Goal: Transaction & Acquisition: Purchase product/service

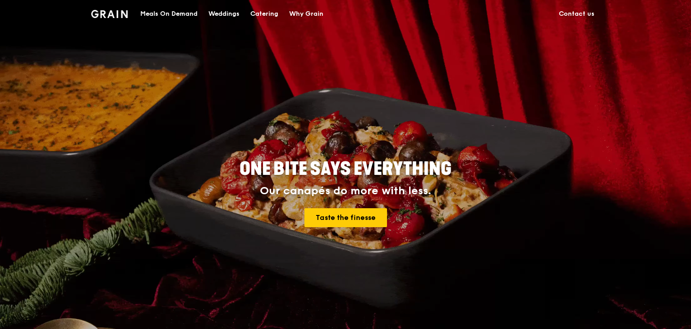
click at [185, 13] on div "Meals On Demand" at bounding box center [168, 13] width 57 height 27
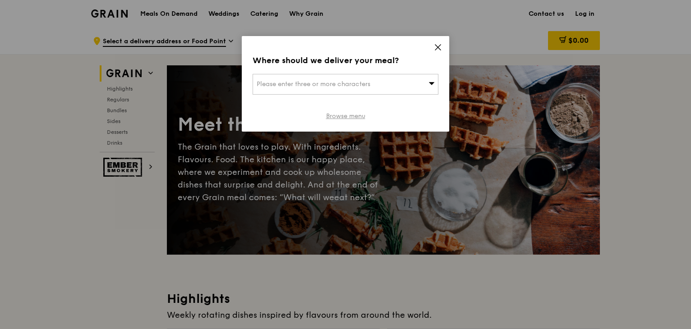
click at [352, 117] on link "Browse menu" at bounding box center [345, 116] width 39 height 9
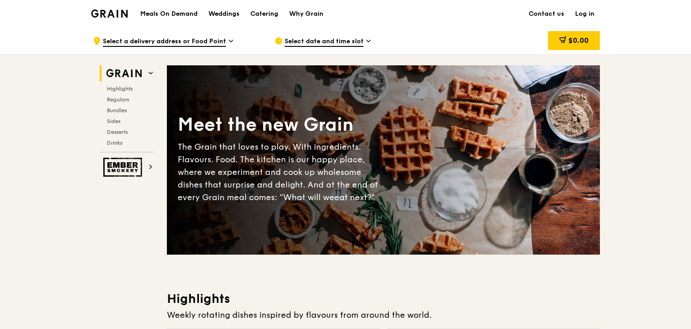
click at [227, 40] on div ".cls-1 { fill: none; stroke: #fff; stroke-linecap: round; stroke-linejoin: roun…" at bounding box center [176, 41] width 167 height 27
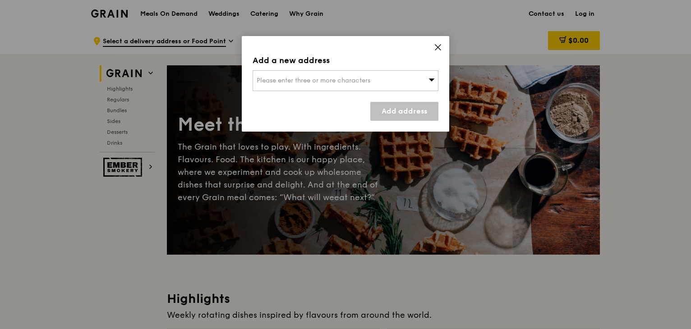
click at [430, 78] on icon at bounding box center [432, 79] width 6 height 7
click at [323, 76] on input "search" at bounding box center [345, 81] width 185 height 20
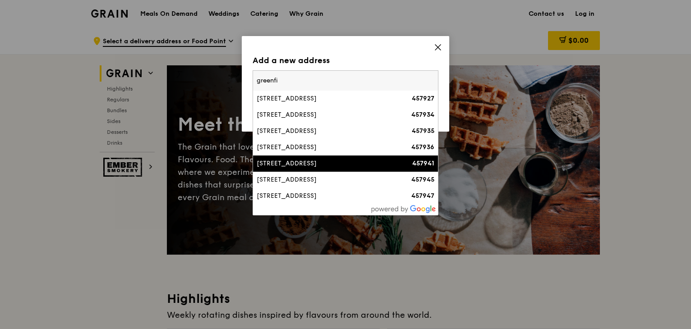
type input "greenfi"
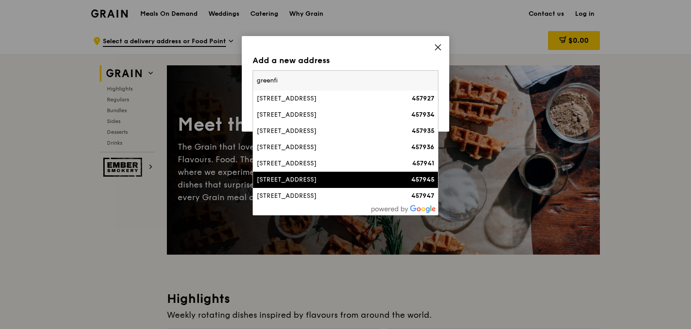
click at [296, 173] on li "45 Greenfield Drive 457945" at bounding box center [345, 180] width 185 height 16
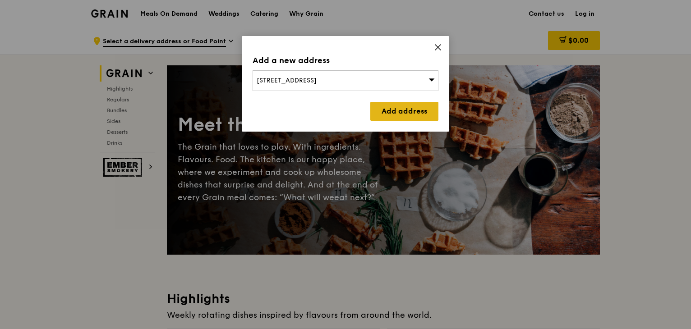
click at [397, 107] on link "Add address" at bounding box center [405, 111] width 68 height 19
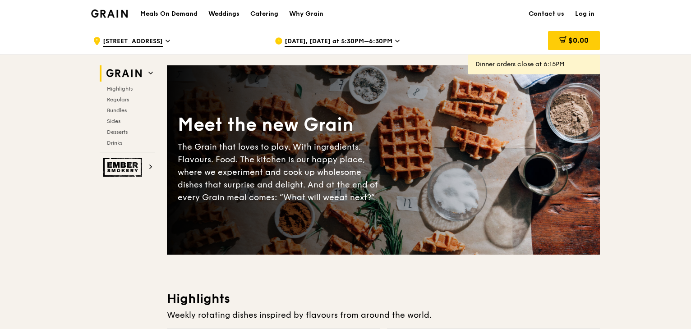
click at [165, 39] on div ".cls-1 { fill: none; stroke: #fff; stroke-linecap: round; stroke-linejoin: roun…" at bounding box center [176, 41] width 167 height 27
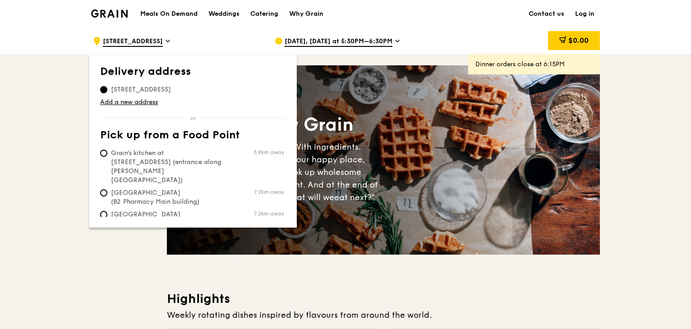
click at [162, 38] on span "45 Greenfield Drive" at bounding box center [133, 42] width 60 height 10
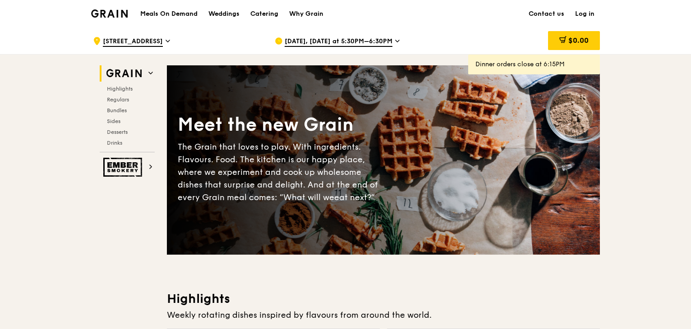
click at [170, 39] on icon at bounding box center [168, 41] width 5 height 8
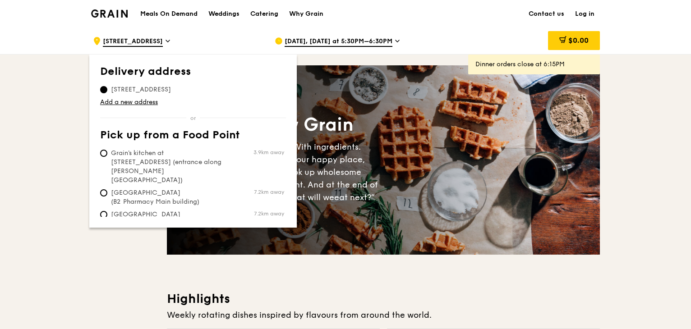
click at [162, 38] on span "45 Greenfield Drive" at bounding box center [133, 42] width 60 height 10
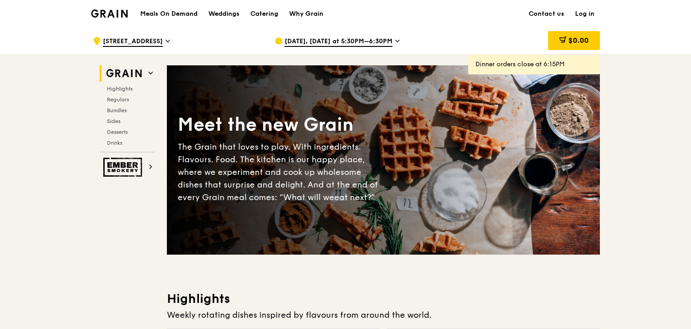
click at [162, 38] on span "45 Greenfield Drive" at bounding box center [133, 42] width 60 height 10
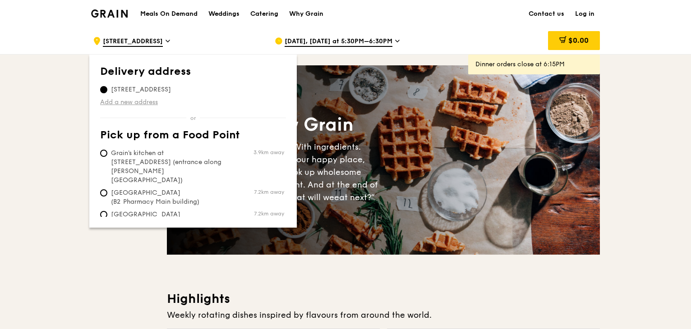
click at [130, 102] on link "Add a new address" at bounding box center [193, 102] width 186 height 9
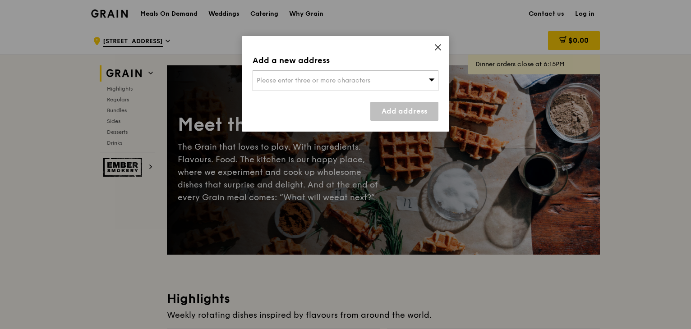
click at [320, 83] on span "Please enter three or more characters" at bounding box center [314, 81] width 114 height 8
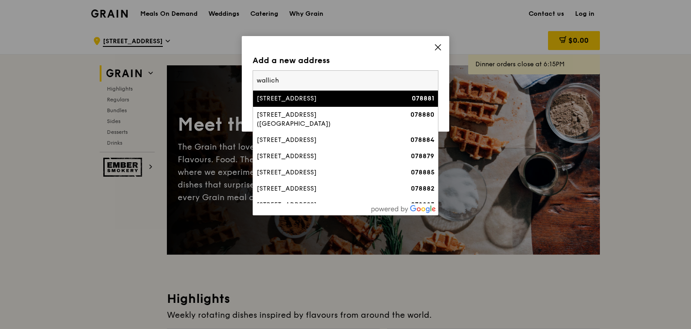
type input "wallich"
click at [297, 100] on div "1 Wallich Street" at bounding box center [324, 98] width 134 height 9
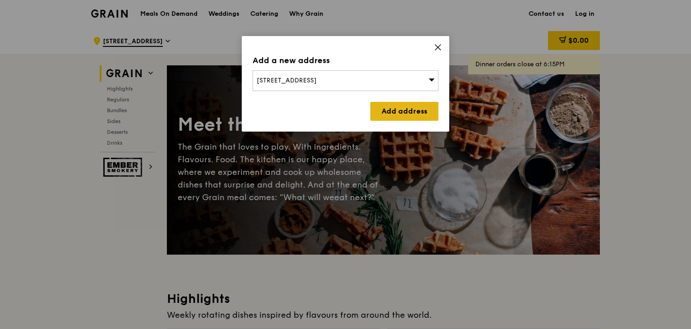
click at [430, 110] on link "Add address" at bounding box center [405, 111] width 68 height 19
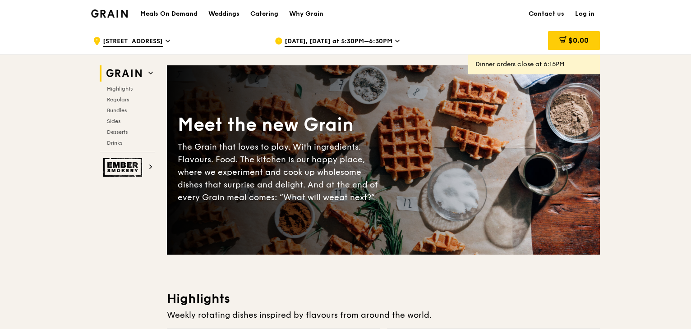
click at [166, 37] on icon at bounding box center [168, 41] width 5 height 8
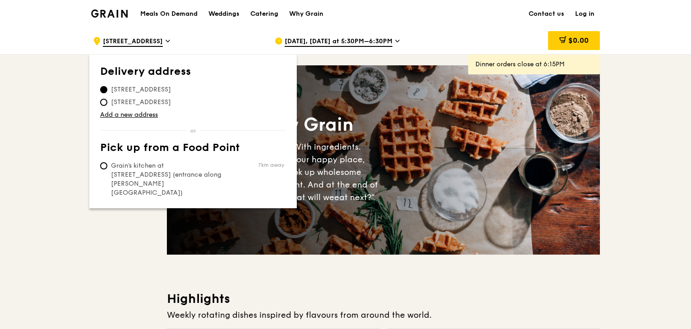
click at [150, 37] on span "1 Wallich Street" at bounding box center [133, 42] width 60 height 10
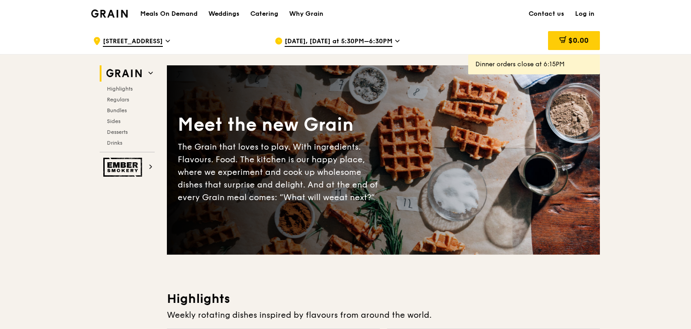
click at [166, 40] on icon at bounding box center [168, 41] width 4 height 2
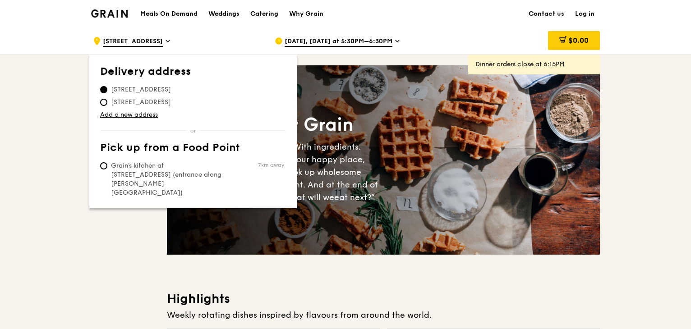
click at [128, 35] on div ".cls-1 { fill: none; stroke: #fff; stroke-linecap: round; stroke-linejoin: roun…" at bounding box center [176, 41] width 167 height 27
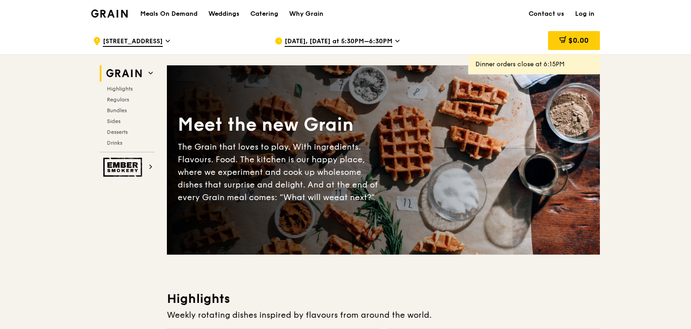
click at [130, 37] on span "1 Wallich Street" at bounding box center [133, 42] width 60 height 10
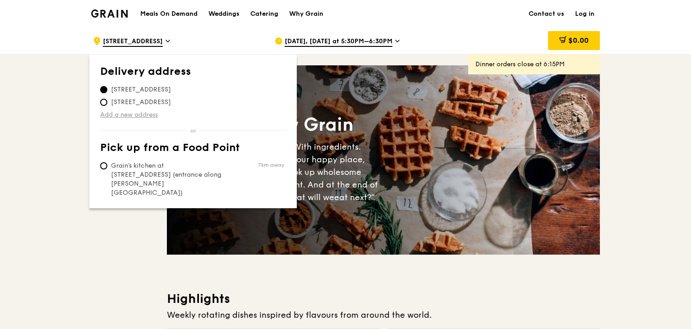
click at [118, 112] on link "Add a new address" at bounding box center [193, 115] width 186 height 9
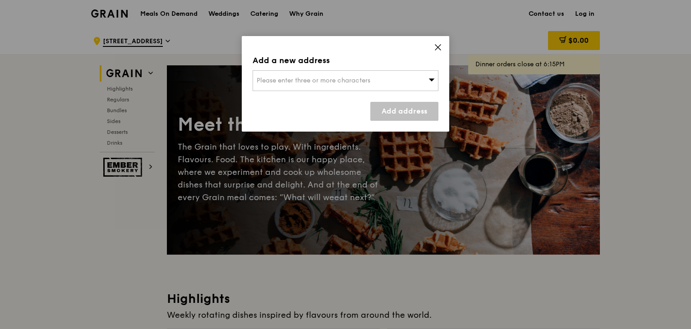
click at [278, 83] on span "Please enter three or more characters" at bounding box center [314, 81] width 114 height 8
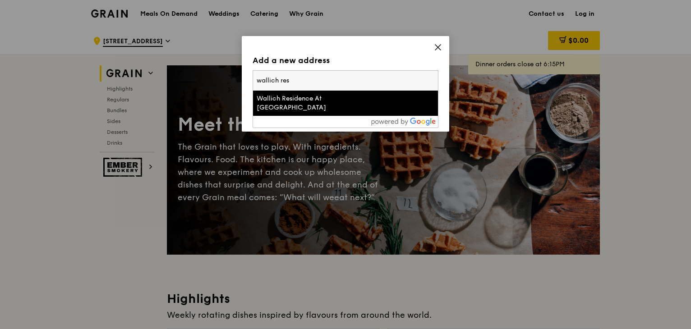
type input "wallich res"
click at [291, 106] on div "Wallich Residence At Tanjong Pagar Centre" at bounding box center [324, 103] width 134 height 18
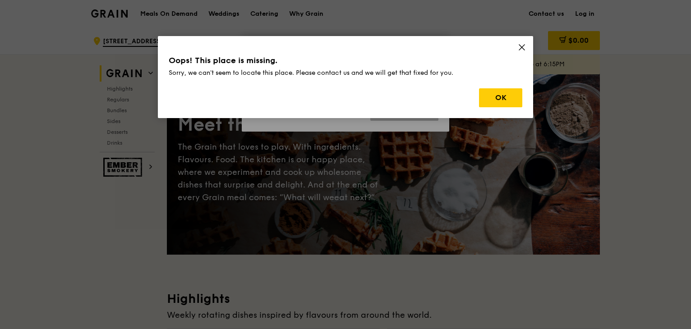
drag, startPoint x: 523, startPoint y: 48, endPoint x: 531, endPoint y: 25, distance: 23.8
click at [523, 48] on icon at bounding box center [522, 47] width 8 height 8
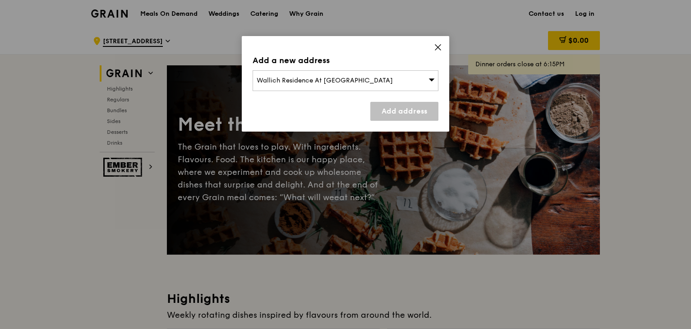
click at [301, 78] on span "Wallich Residence At Tanjong Pagar Centre" at bounding box center [325, 81] width 136 height 8
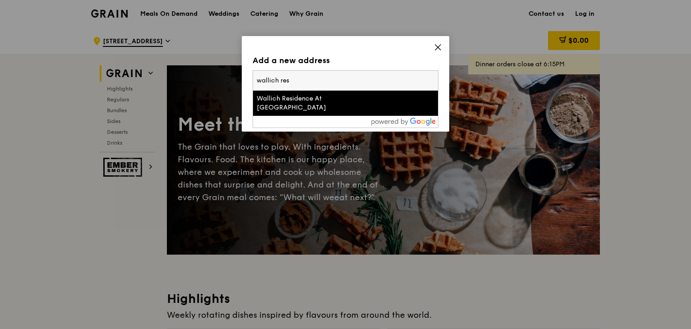
drag, startPoint x: 385, startPoint y: 78, endPoint x: 200, endPoint y: 81, distance: 185.0
click at [204, 80] on div "Add a new address Wallich Residence At Tanjong Pagar Centre wallich res Wallich…" at bounding box center [345, 164] width 691 height 329
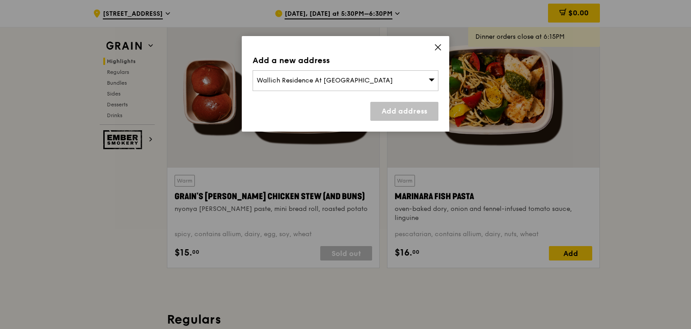
scroll to position [333, 0]
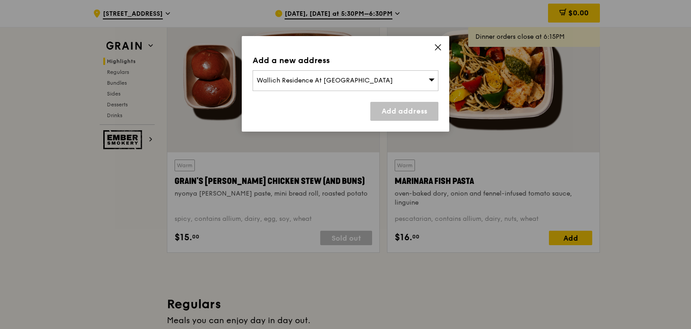
click at [403, 112] on link "Add address" at bounding box center [405, 111] width 68 height 19
click at [432, 78] on icon at bounding box center [432, 79] width 6 height 7
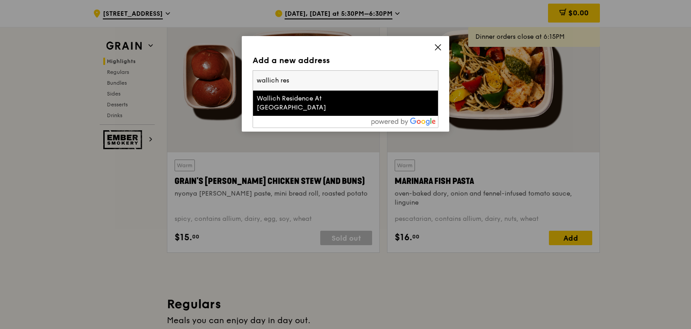
drag, startPoint x: 383, startPoint y: 79, endPoint x: 230, endPoint y: 78, distance: 153.0
click at [230, 78] on div "Add a new address Wallich Residence At Tanjong Pagar Centre wallich res Wallich…" at bounding box center [345, 164] width 691 height 329
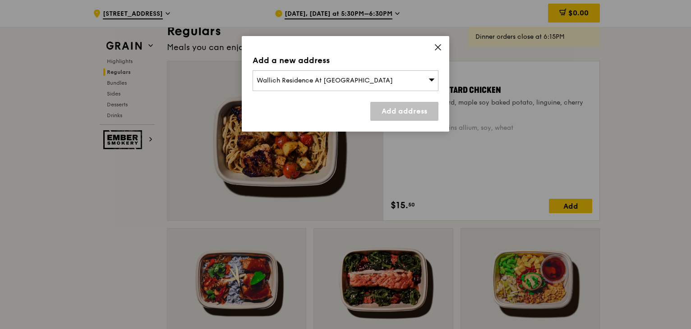
scroll to position [621, 0]
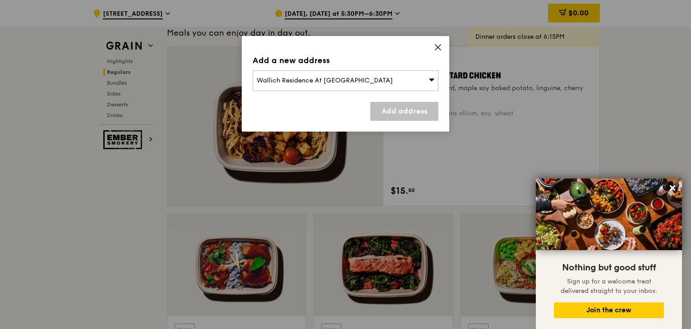
click at [404, 78] on div "Wallich Residence At Tanjong Pagar Centre" at bounding box center [346, 80] width 186 height 21
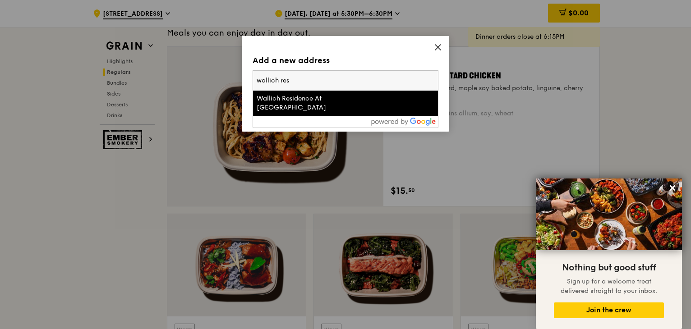
drag, startPoint x: 294, startPoint y: 80, endPoint x: 237, endPoint y: 80, distance: 57.3
click at [237, 80] on div "Add a new address Wallich Residence At Tanjong Pagar Centre wallich res Wallich…" at bounding box center [345, 164] width 691 height 329
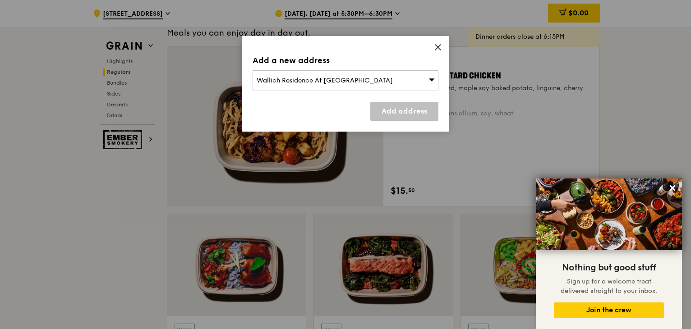
click at [437, 47] on icon at bounding box center [437, 47] width 5 height 5
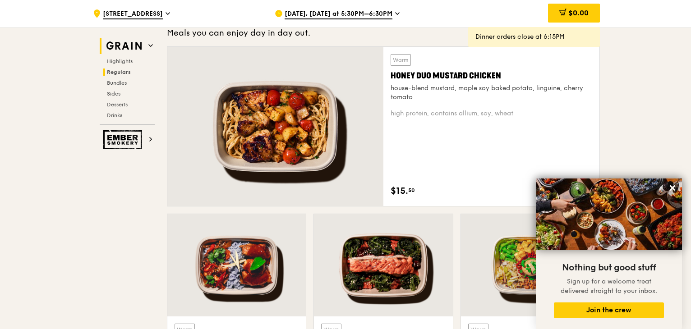
scroll to position [576, 0]
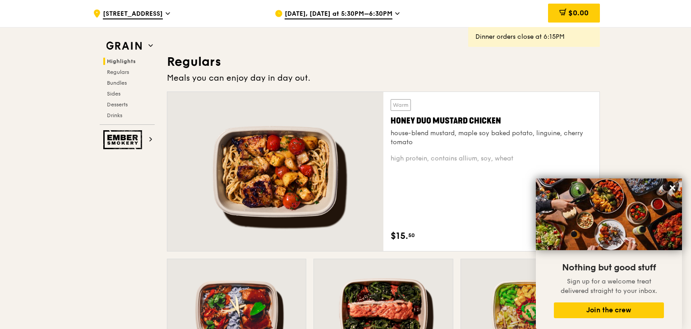
click at [153, 10] on div ".cls-1 { fill: none; stroke: #fff; stroke-linecap: round; stroke-linejoin: roun…" at bounding box center [176, 13] width 167 height 27
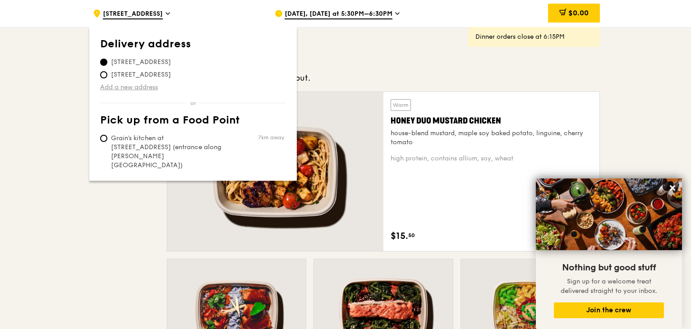
click at [125, 85] on link "Add a new address" at bounding box center [193, 87] width 186 height 9
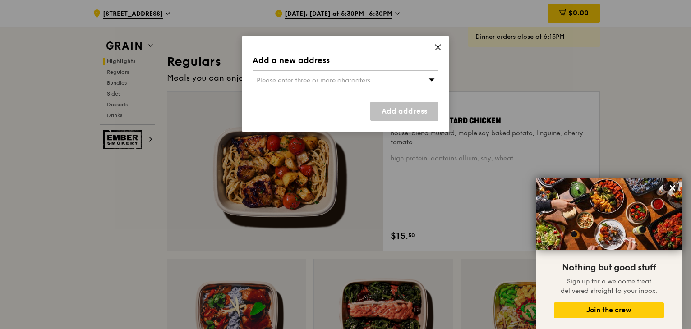
click at [312, 78] on span "Please enter three or more characters" at bounding box center [314, 81] width 114 height 8
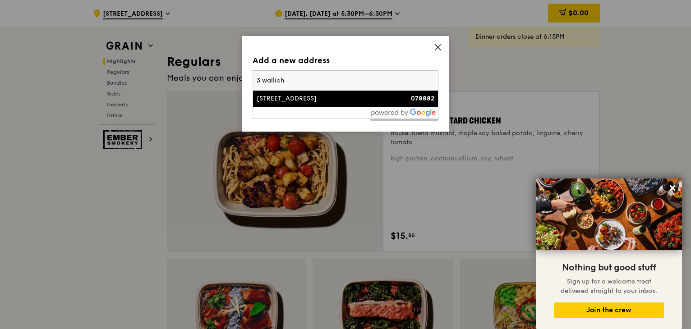
type input "3 wallich"
click at [315, 98] on div "[STREET_ADDRESS]" at bounding box center [324, 98] width 134 height 9
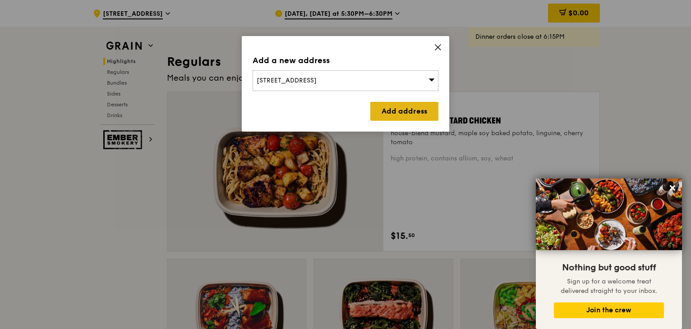
click at [418, 111] on link "Add address" at bounding box center [405, 111] width 68 height 19
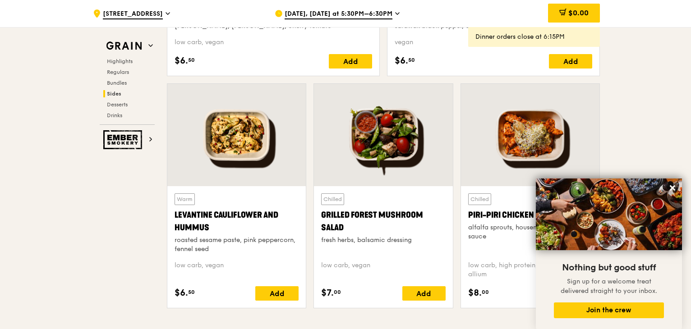
scroll to position [2111, 0]
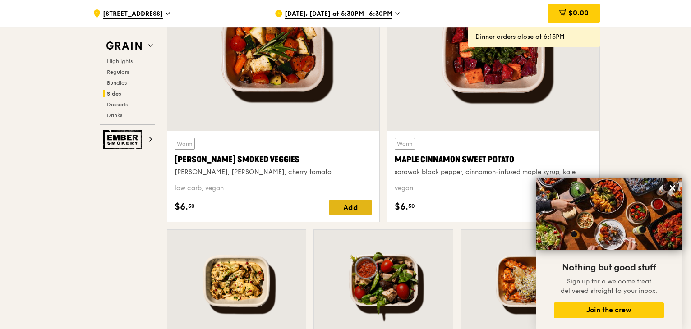
click at [354, 205] on div "Add" at bounding box center [350, 207] width 43 height 14
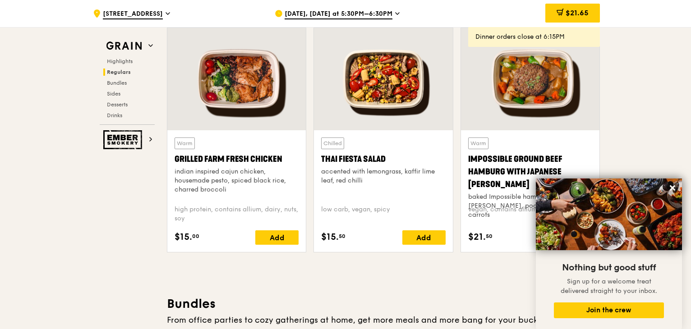
scroll to position [1028, 0]
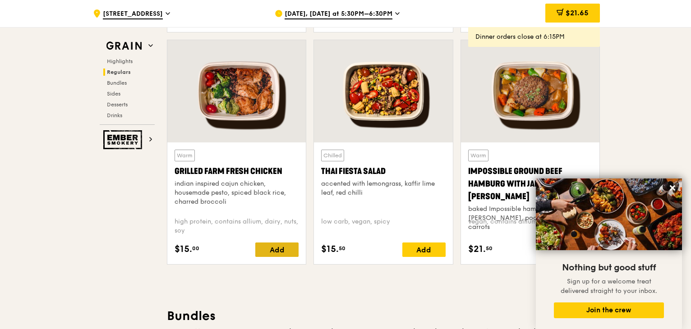
click at [276, 251] on div "Add" at bounding box center [276, 250] width 43 height 14
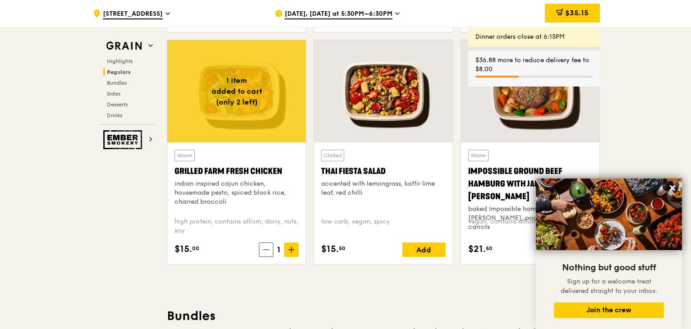
click at [422, 250] on div "Add" at bounding box center [424, 250] width 43 height 14
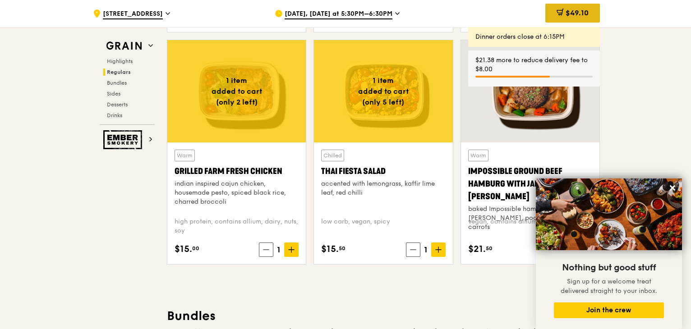
click at [568, 9] on span "$49.10" at bounding box center [577, 13] width 23 height 9
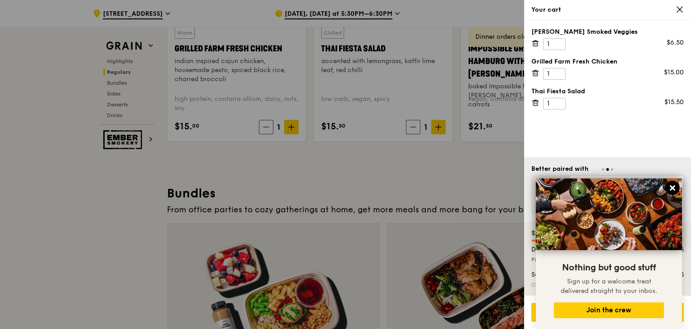
scroll to position [1151, 0]
click at [672, 187] on icon at bounding box center [672, 187] width 5 height 5
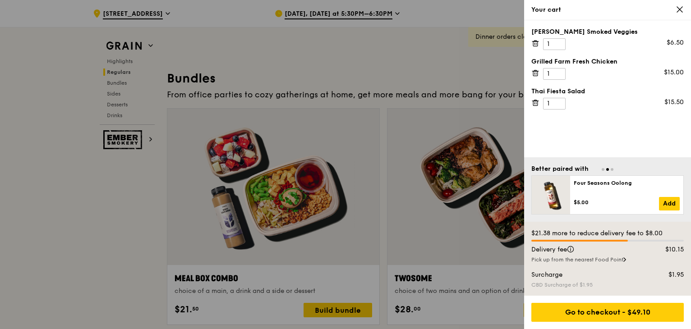
scroll to position [1286, 0]
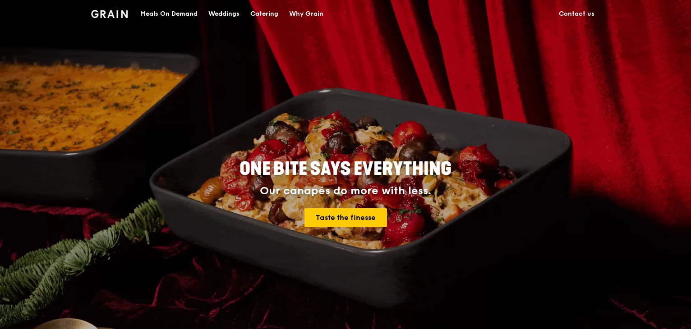
click at [175, 13] on div "Meals On Demand" at bounding box center [168, 13] width 57 height 27
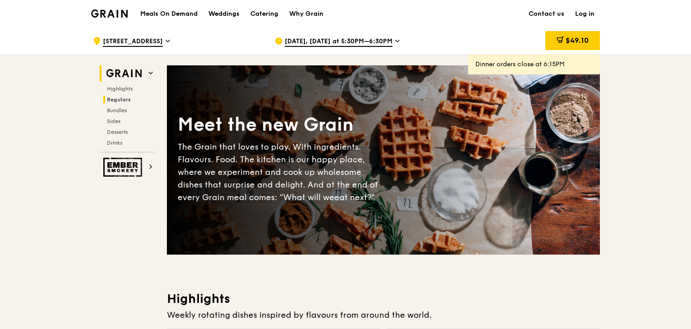
click at [116, 99] on span "Regulars" at bounding box center [119, 100] width 24 height 6
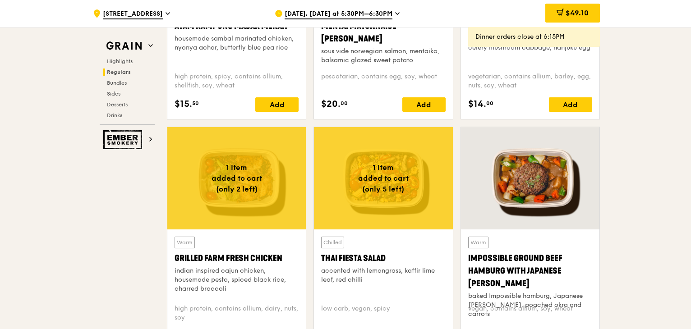
scroll to position [954, 0]
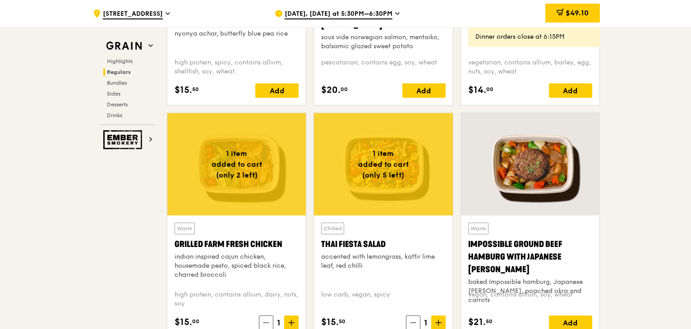
click at [372, 240] on div "Thai Fiesta Salad" at bounding box center [383, 244] width 124 height 13
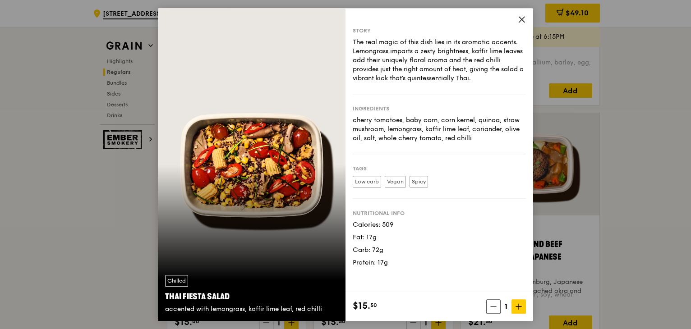
click at [522, 19] on icon at bounding box center [522, 19] width 8 height 8
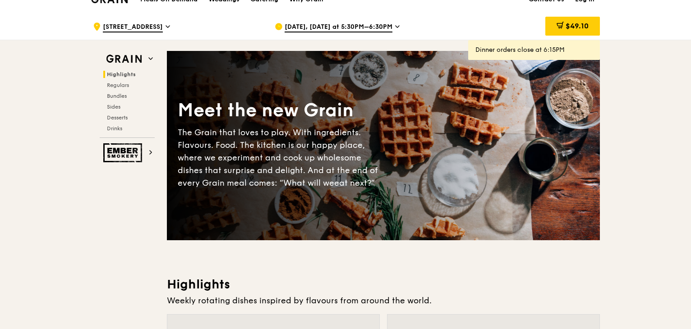
scroll to position [0, 0]
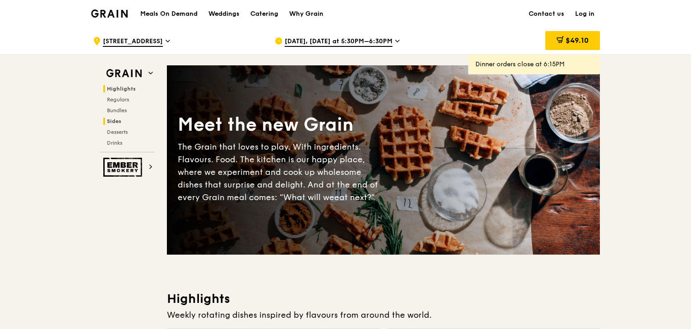
click at [112, 122] on span "Sides" at bounding box center [114, 121] width 14 height 6
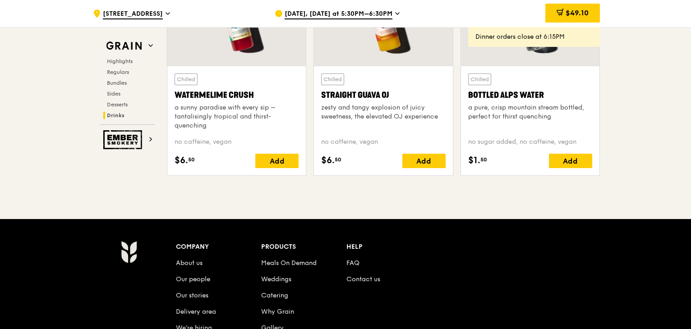
scroll to position [3670, 0]
